Goal: Information Seeking & Learning: Learn about a topic

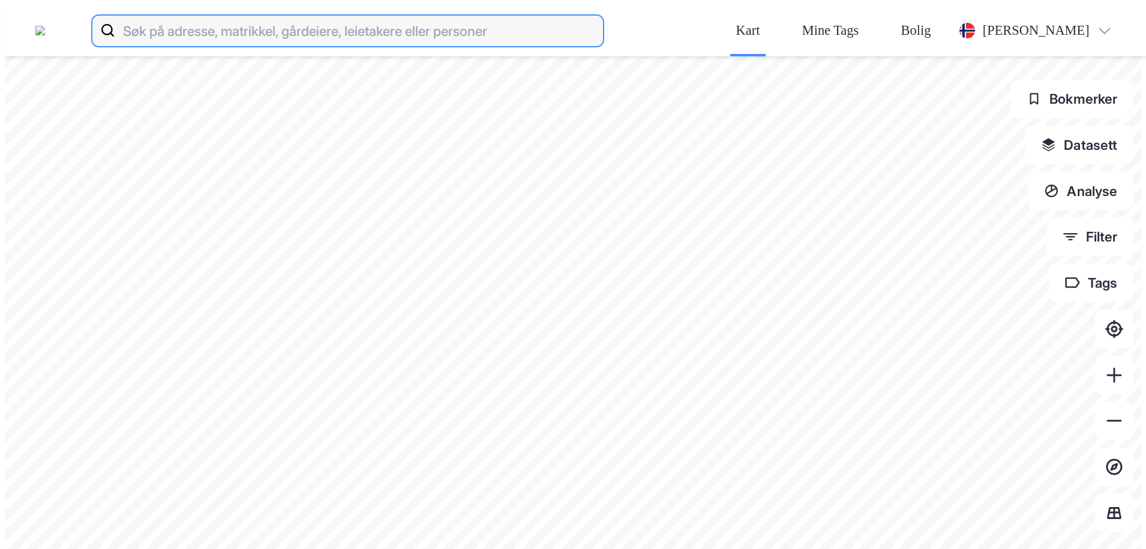
click at [271, 16] on input at bounding box center [359, 30] width 488 height 38
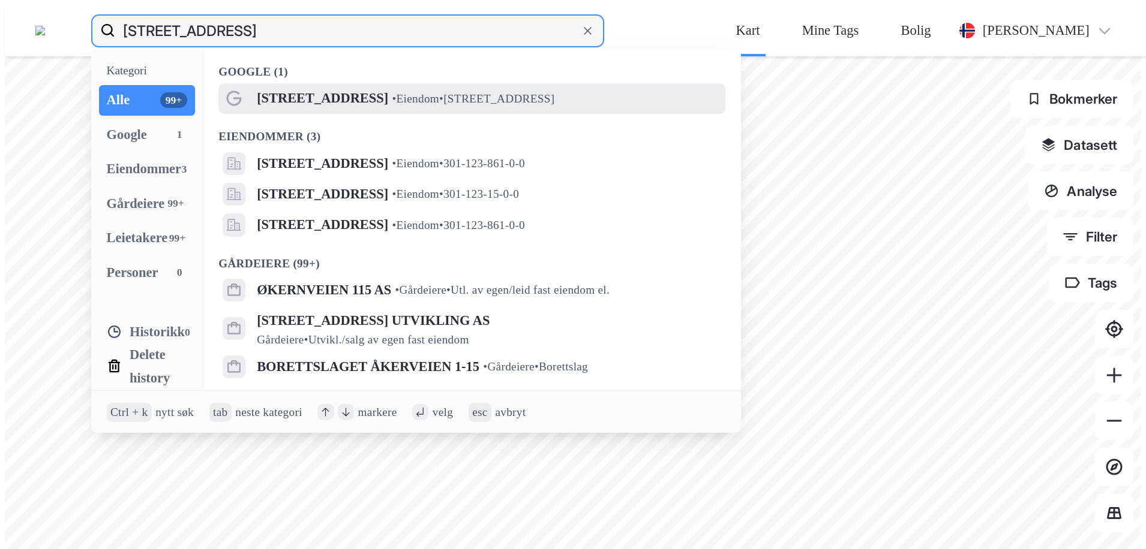
type input "[STREET_ADDRESS]"
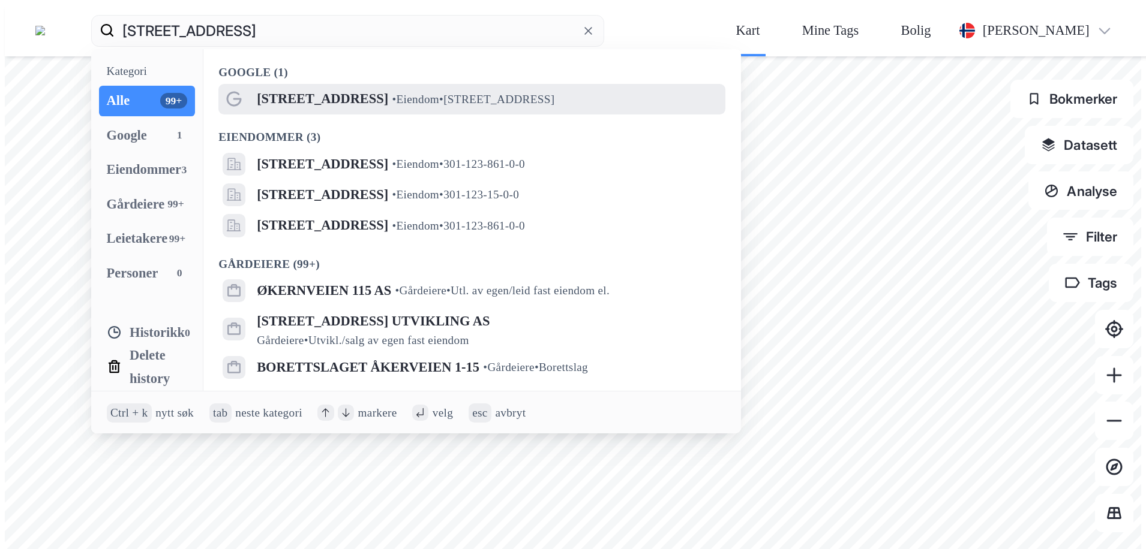
click at [301, 88] on span "[STREET_ADDRESS]" at bounding box center [322, 99] width 131 height 23
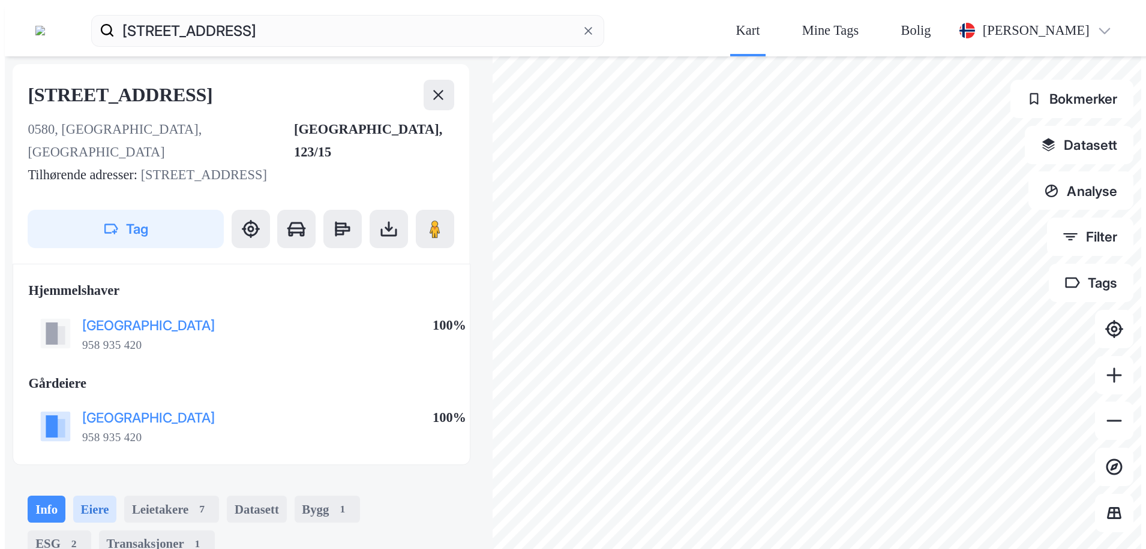
click at [73, 496] on div "Eiere" at bounding box center [95, 509] width 44 height 27
click at [99, 531] on div "Transaksjoner 1" at bounding box center [157, 544] width 116 height 27
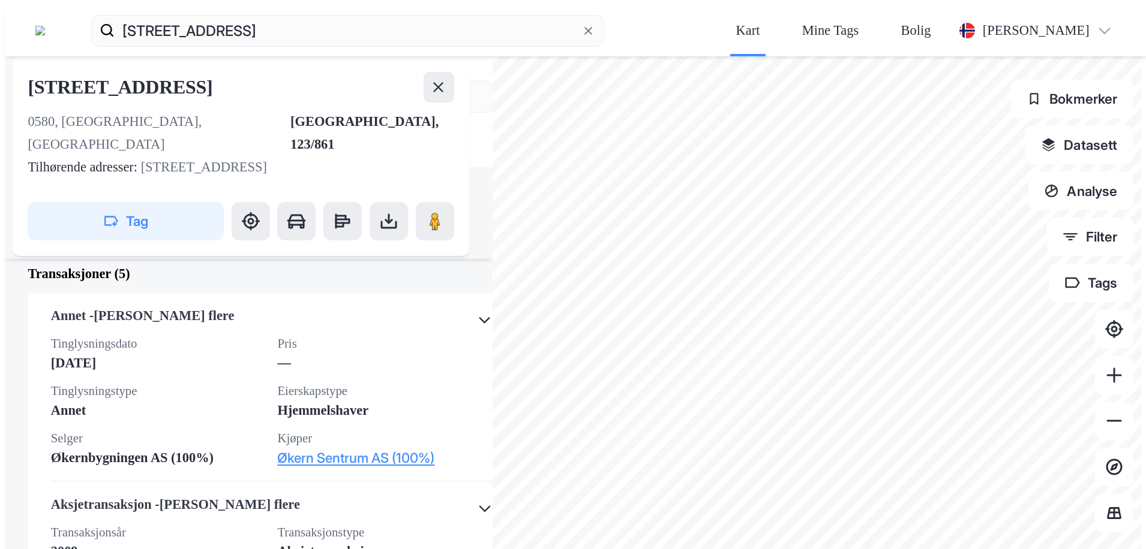
scroll to position [608, 0]
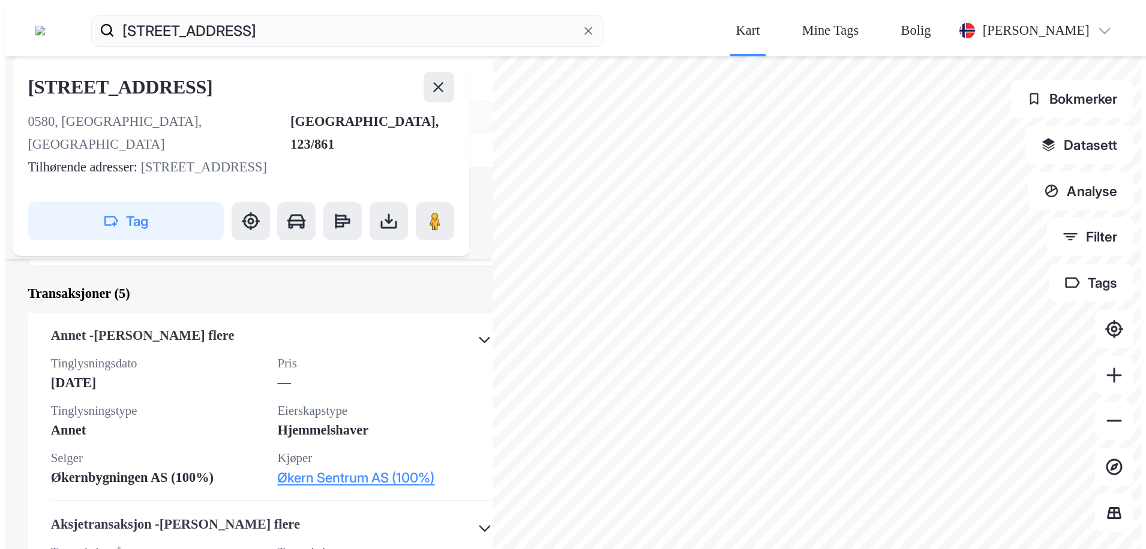
click at [73, 190] on div "Eiere" at bounding box center [95, 203] width 44 height 27
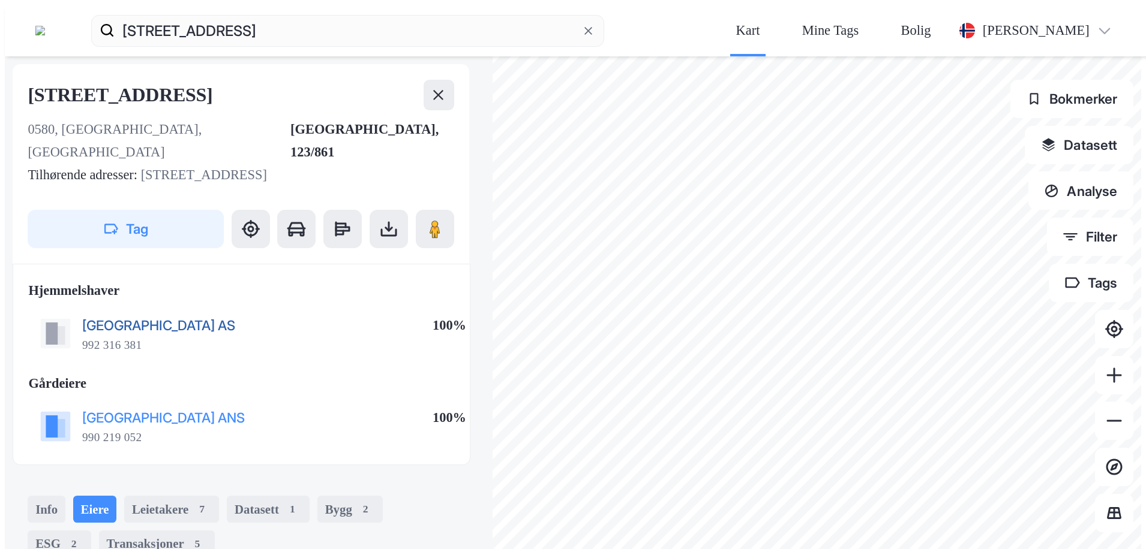
click at [0, 0] on button "[GEOGRAPHIC_DATA] AS" at bounding box center [0, 0] width 0 height 0
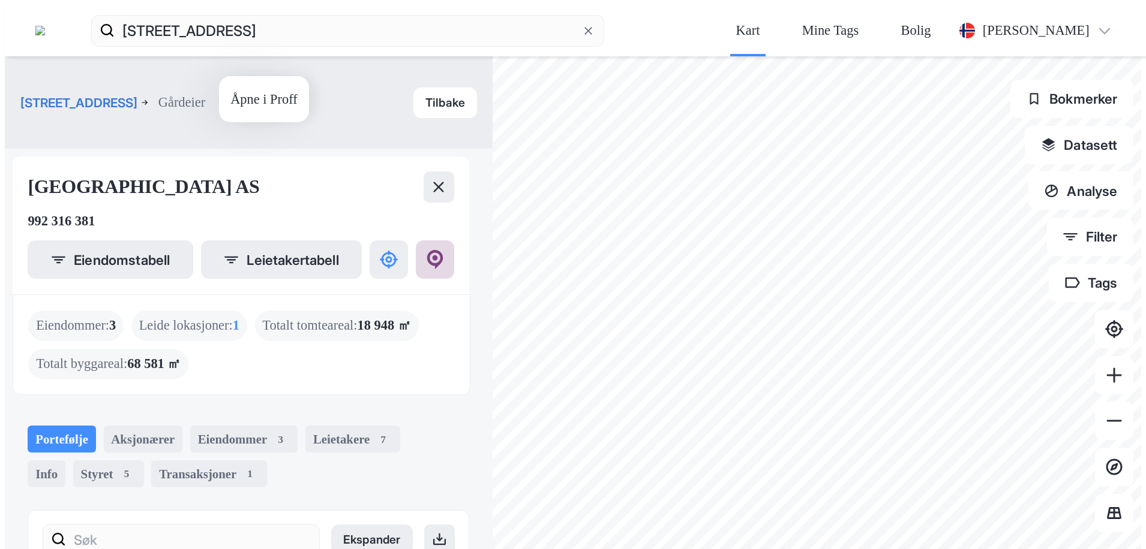
click at [416, 241] on button at bounding box center [435, 260] width 38 height 38
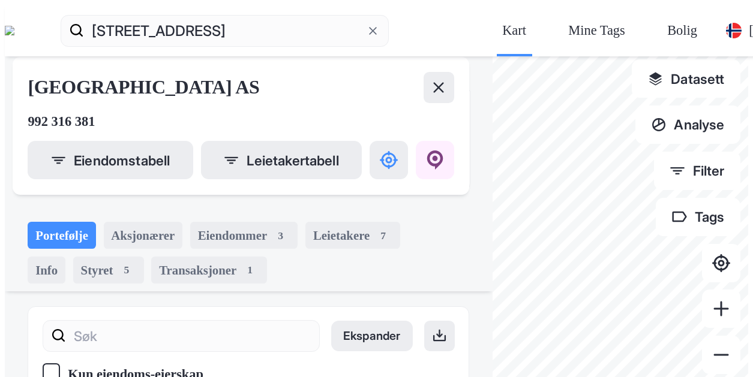
scroll to position [144, 0]
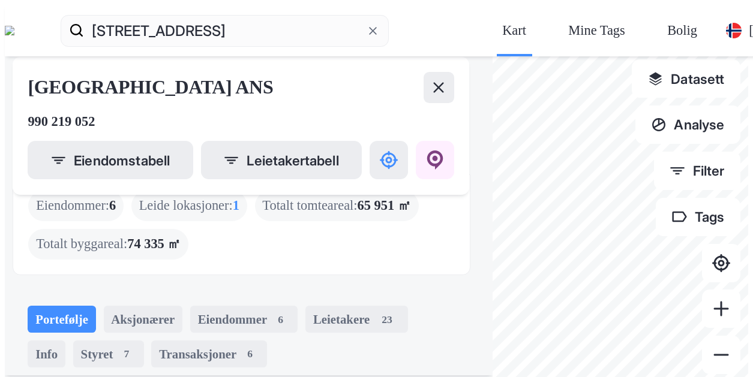
scroll to position [122, 0]
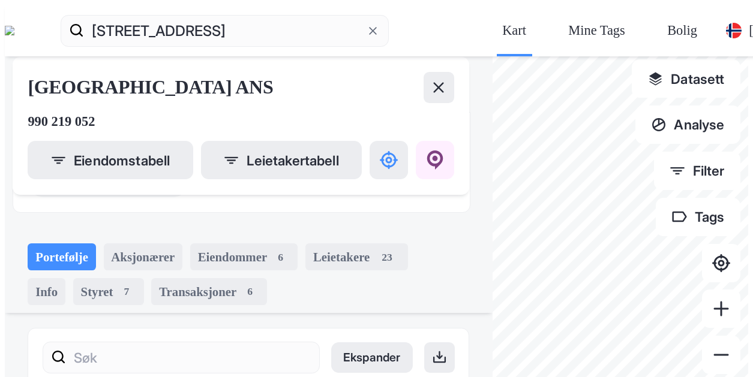
scroll to position [204, 0]
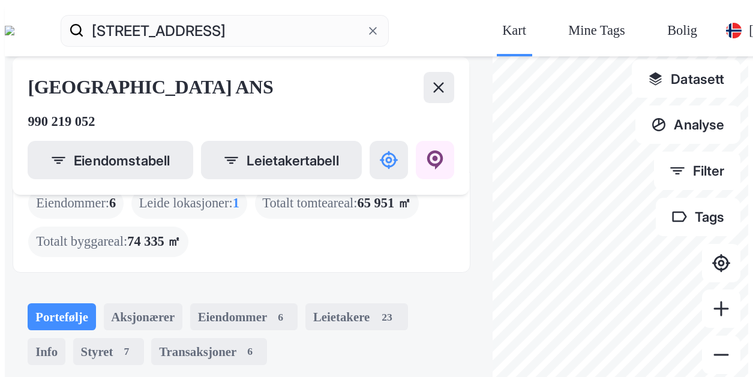
scroll to position [62, 0]
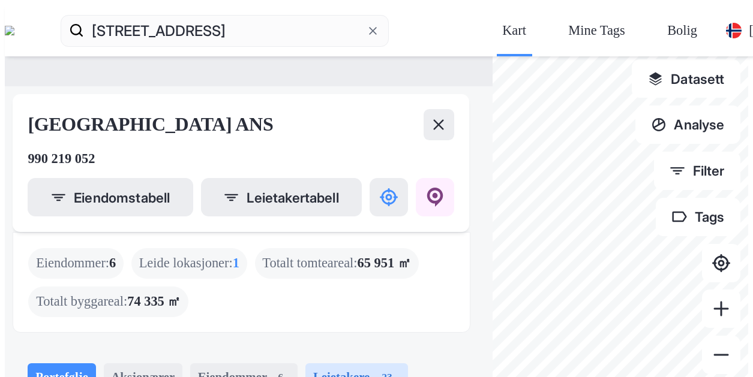
click at [374, 368] on div "23" at bounding box center [387, 377] width 27 height 19
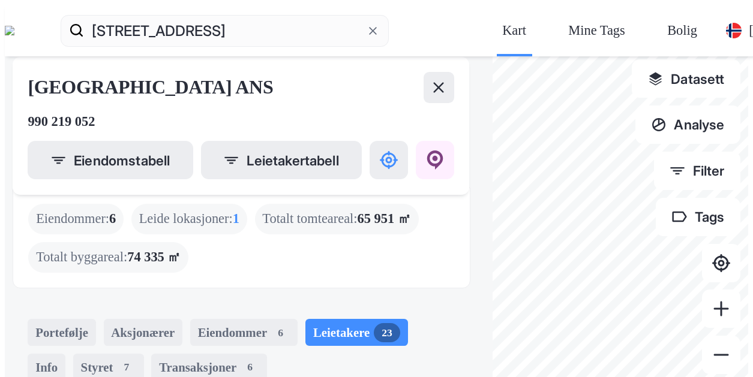
scroll to position [91, 0]
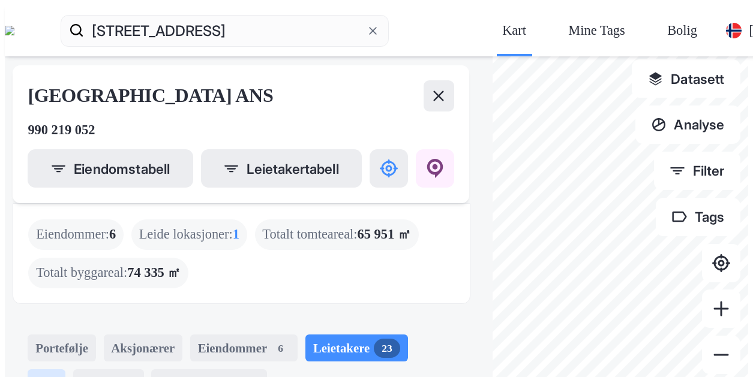
click at [65, 370] on div "Info" at bounding box center [47, 383] width 38 height 27
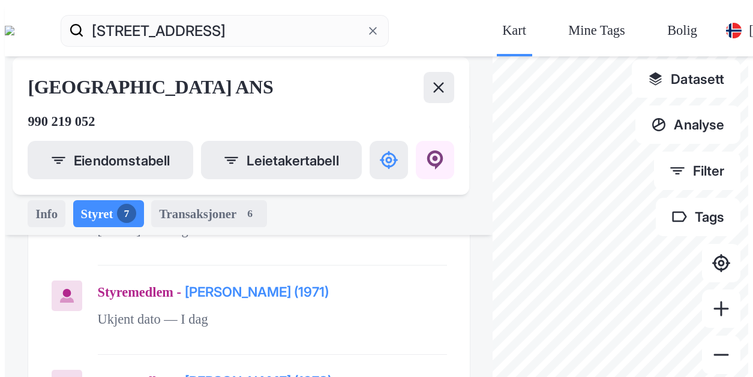
scroll to position [420, 0]
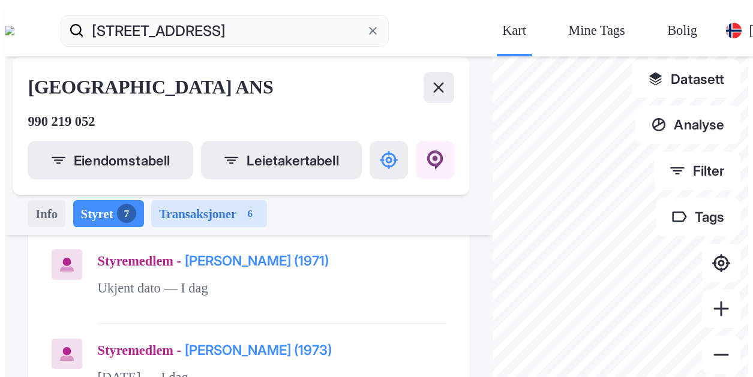
click at [212, 200] on div "Transaksjoner 6" at bounding box center [209, 213] width 116 height 27
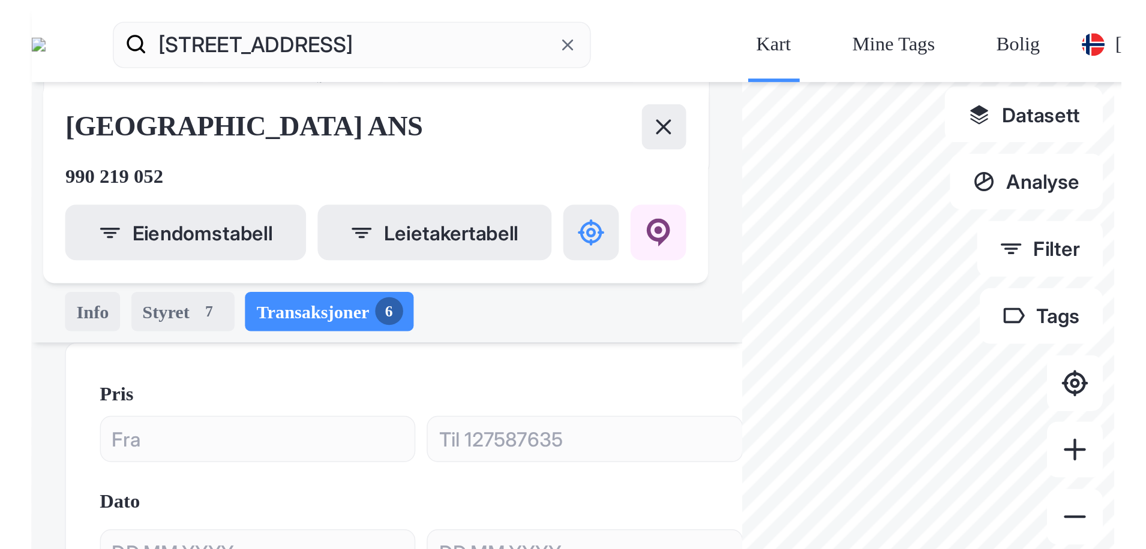
scroll to position [160, 0]
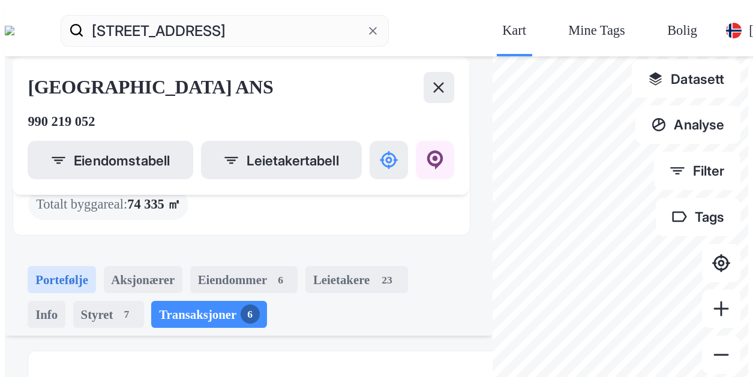
click at [39, 266] on div "Portefølje" at bounding box center [62, 279] width 68 height 27
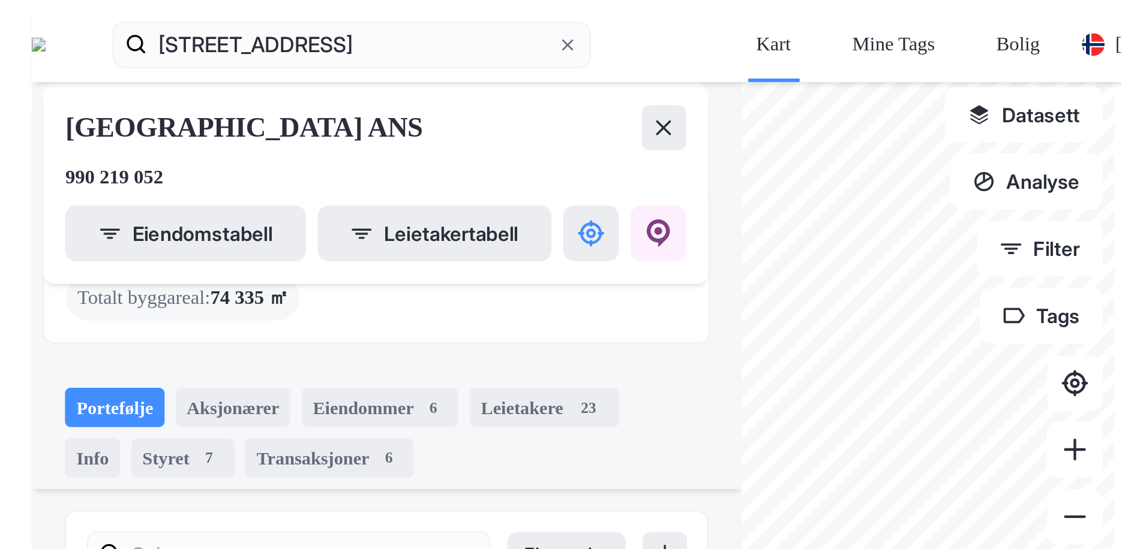
scroll to position [32, 0]
